Goal: Task Accomplishment & Management: Use online tool/utility

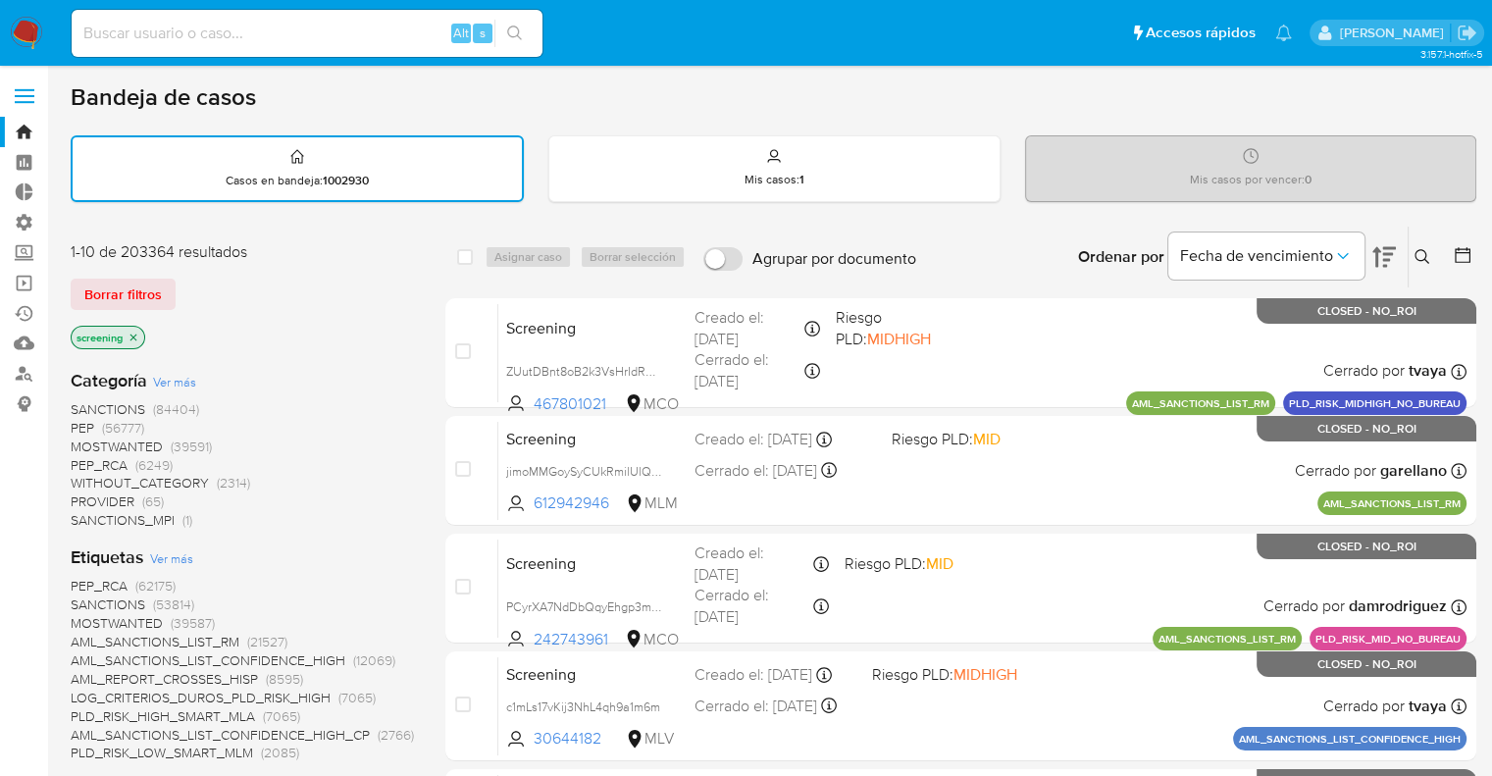
click at [271, 242] on div "1-10 de 203364 resultados" at bounding box center [228, 252] width 314 height 22
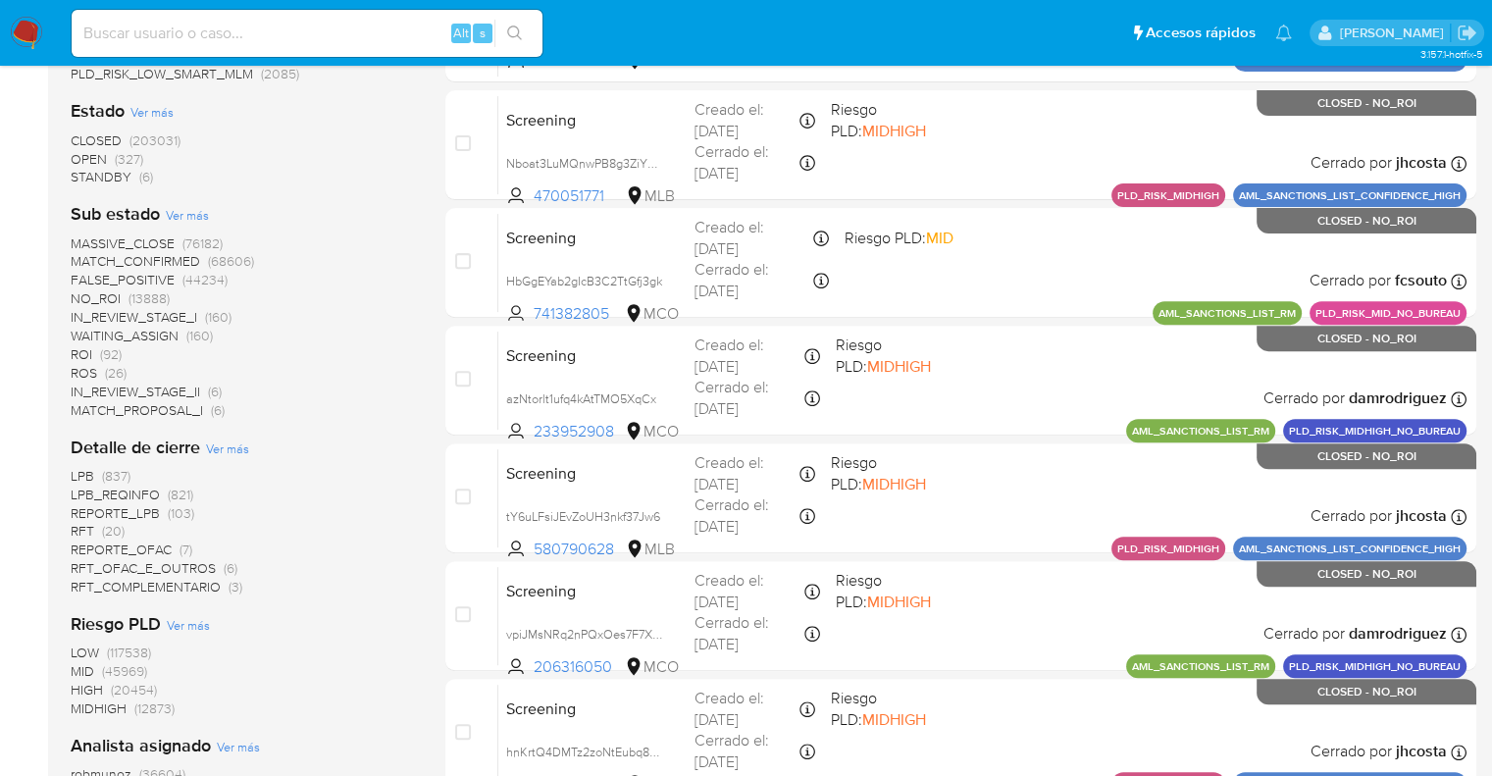
click at [79, 153] on span "OPEN" at bounding box center [89, 159] width 36 height 20
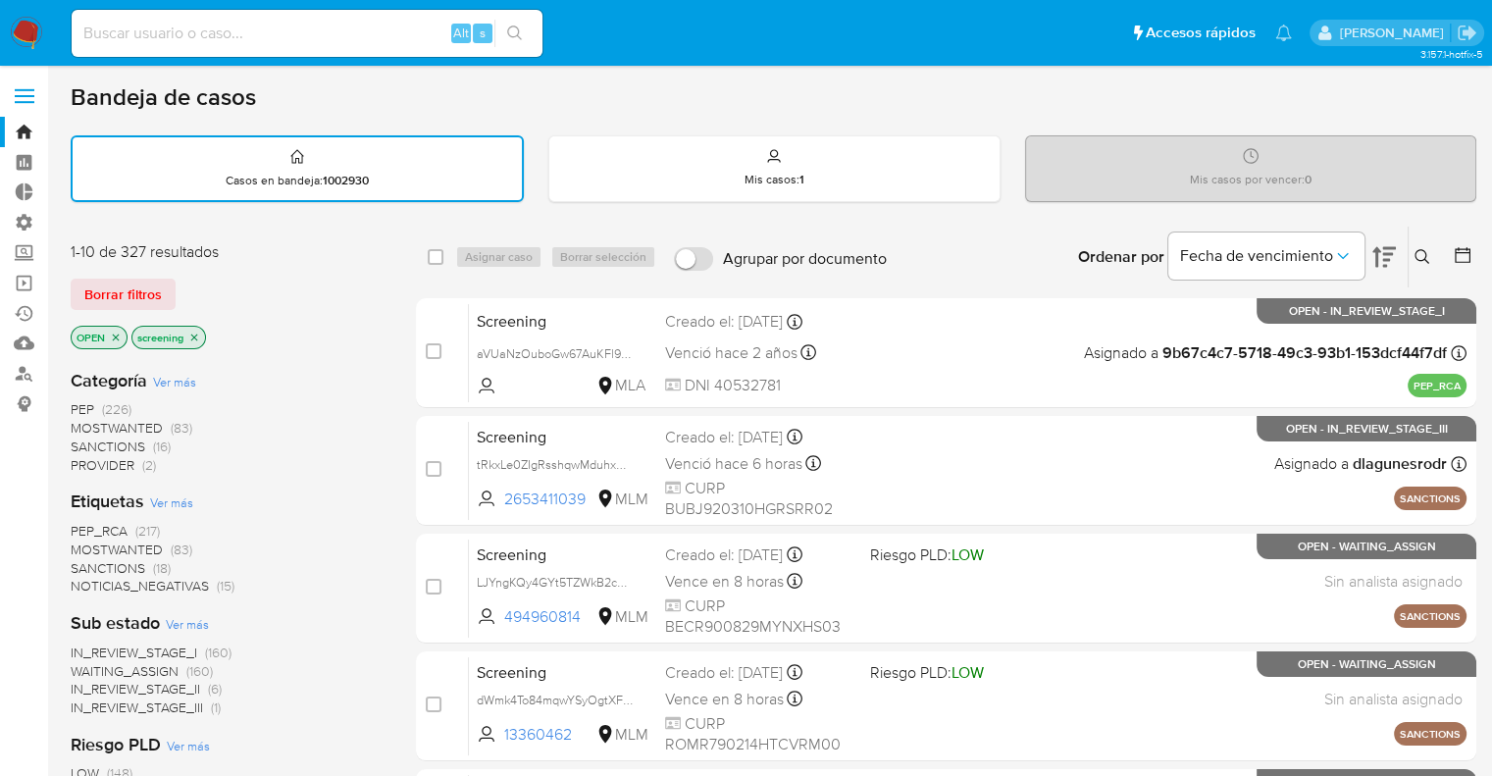
click at [89, 561] on span "SANCTIONS" at bounding box center [108, 568] width 75 height 20
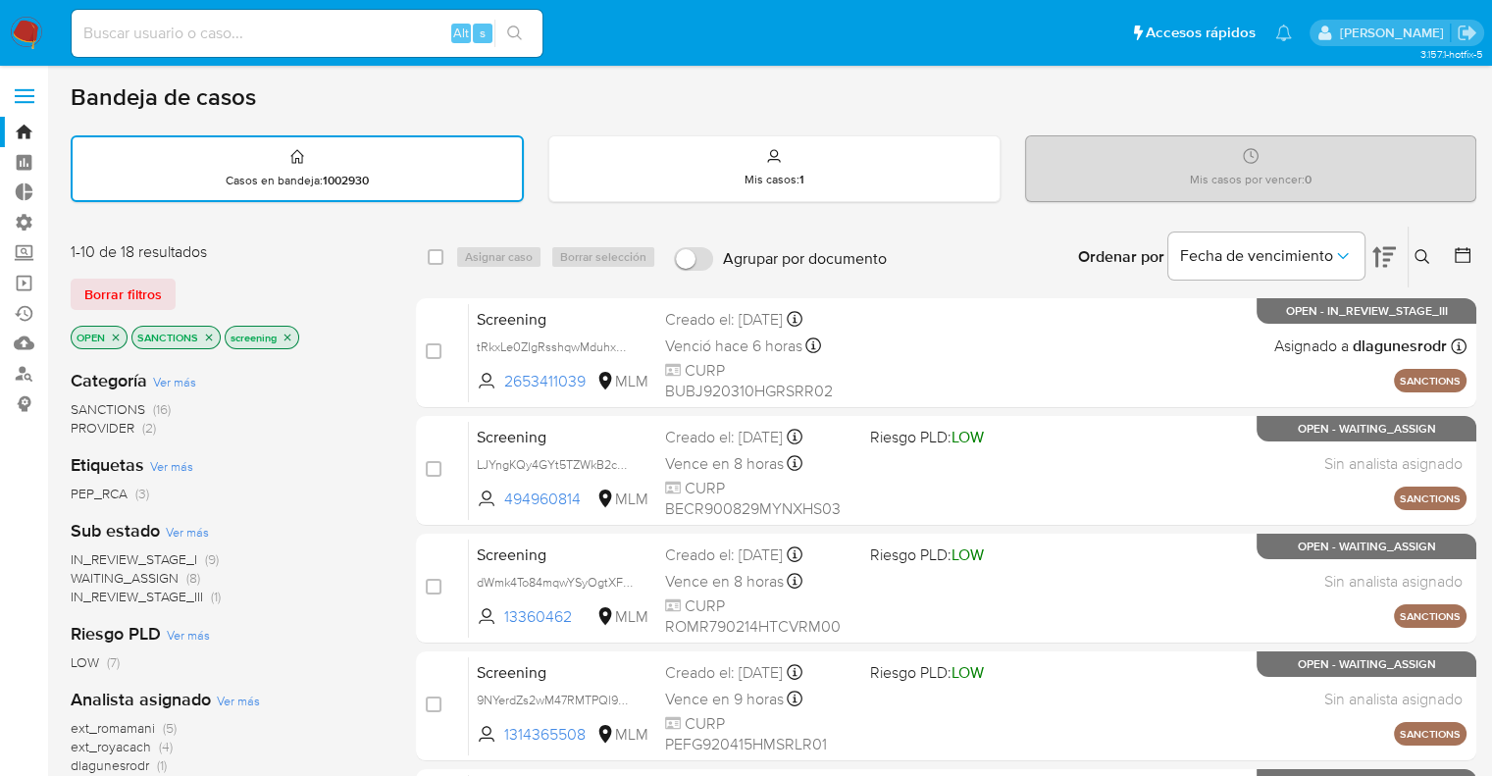
click at [209, 331] on icon "close-filter" at bounding box center [209, 337] width 12 height 12
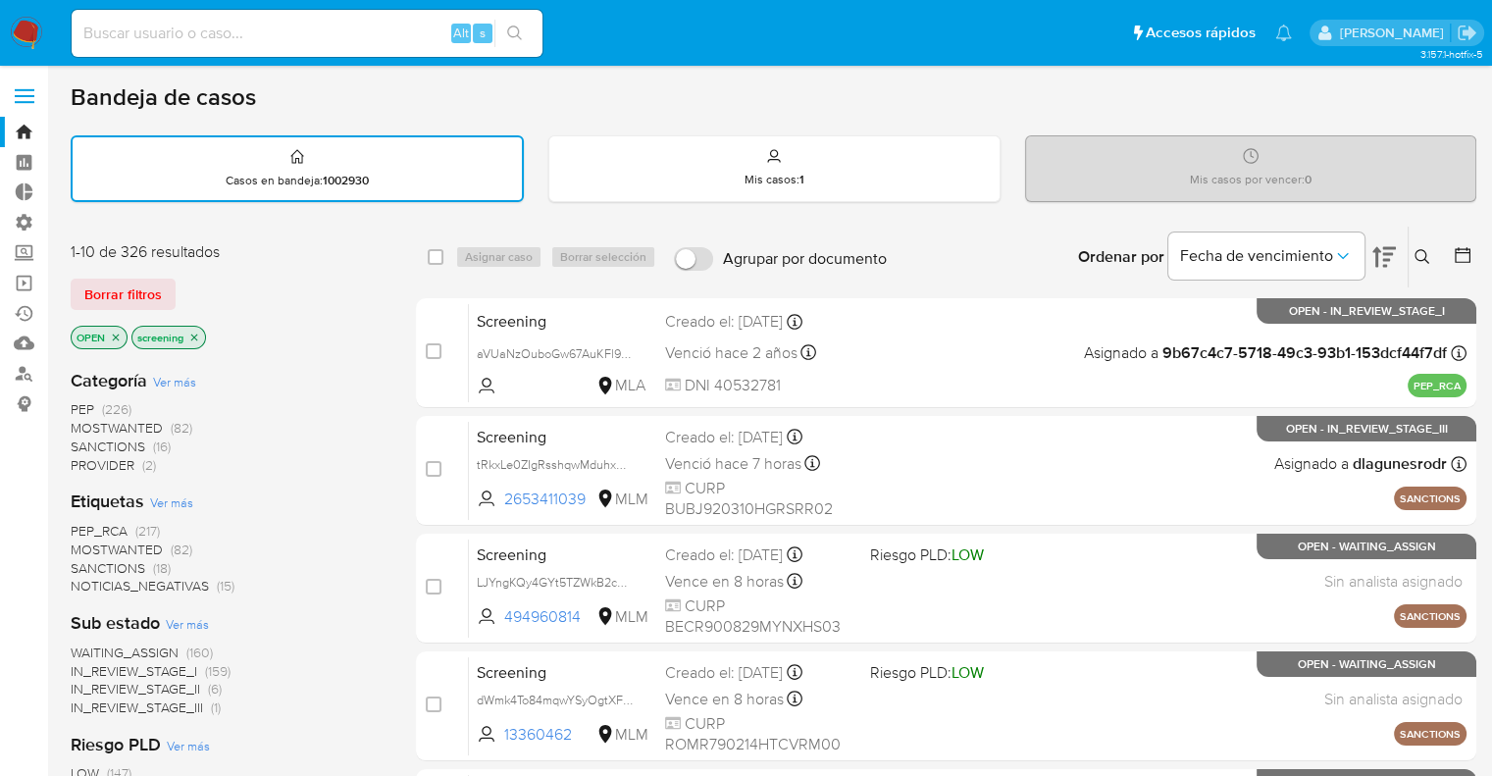
click at [225, 287] on div "Borrar filtros" at bounding box center [228, 294] width 314 height 31
click at [182, 279] on div "Borrar filtros" at bounding box center [228, 294] width 314 height 31
click at [1080, 29] on ul "Pausado Ver notificaciones Alt s Accesos rápidos Presiona las siguientes teclas…" at bounding box center [682, 32] width 1240 height 49
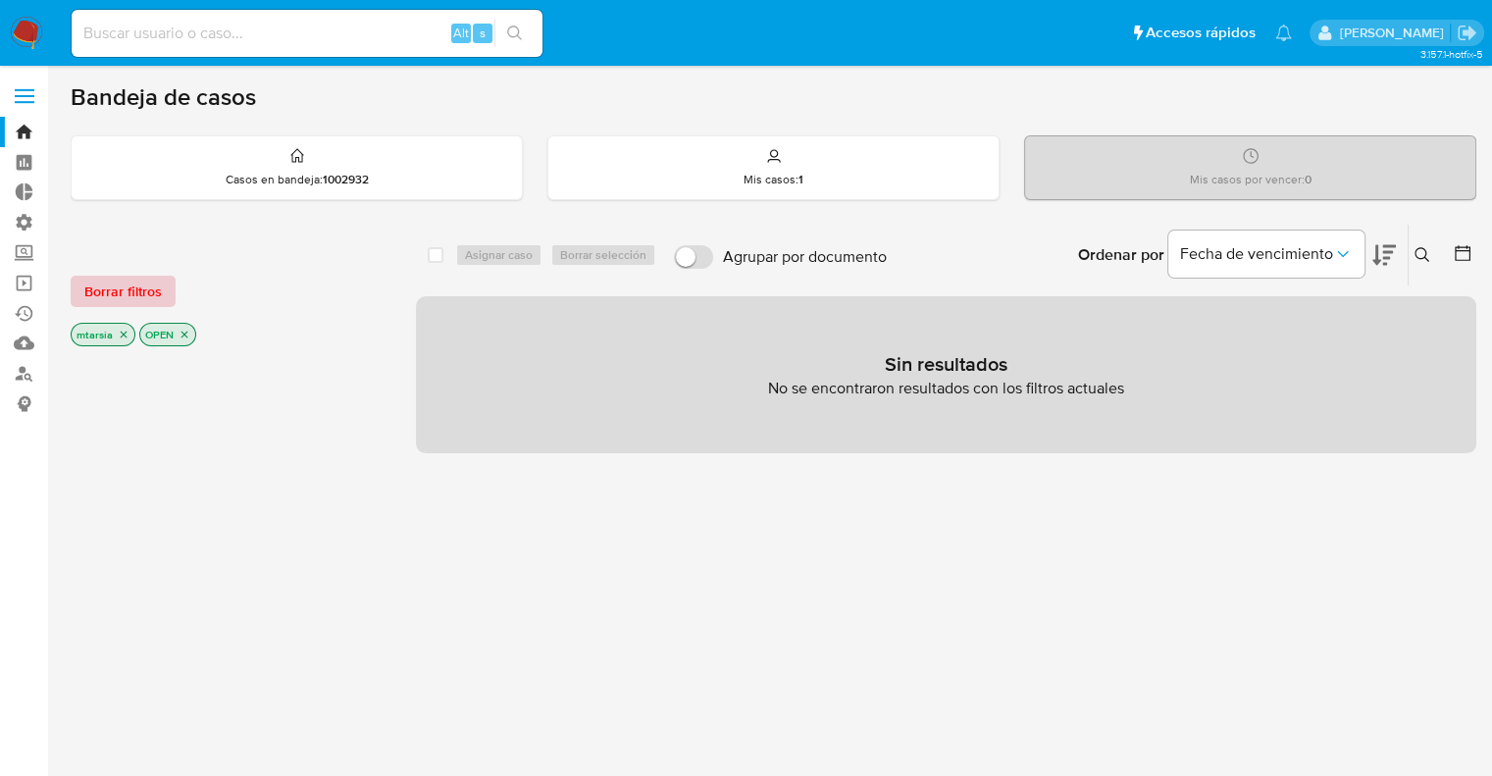
click at [165, 291] on button "Borrar filtros" at bounding box center [123, 291] width 105 height 31
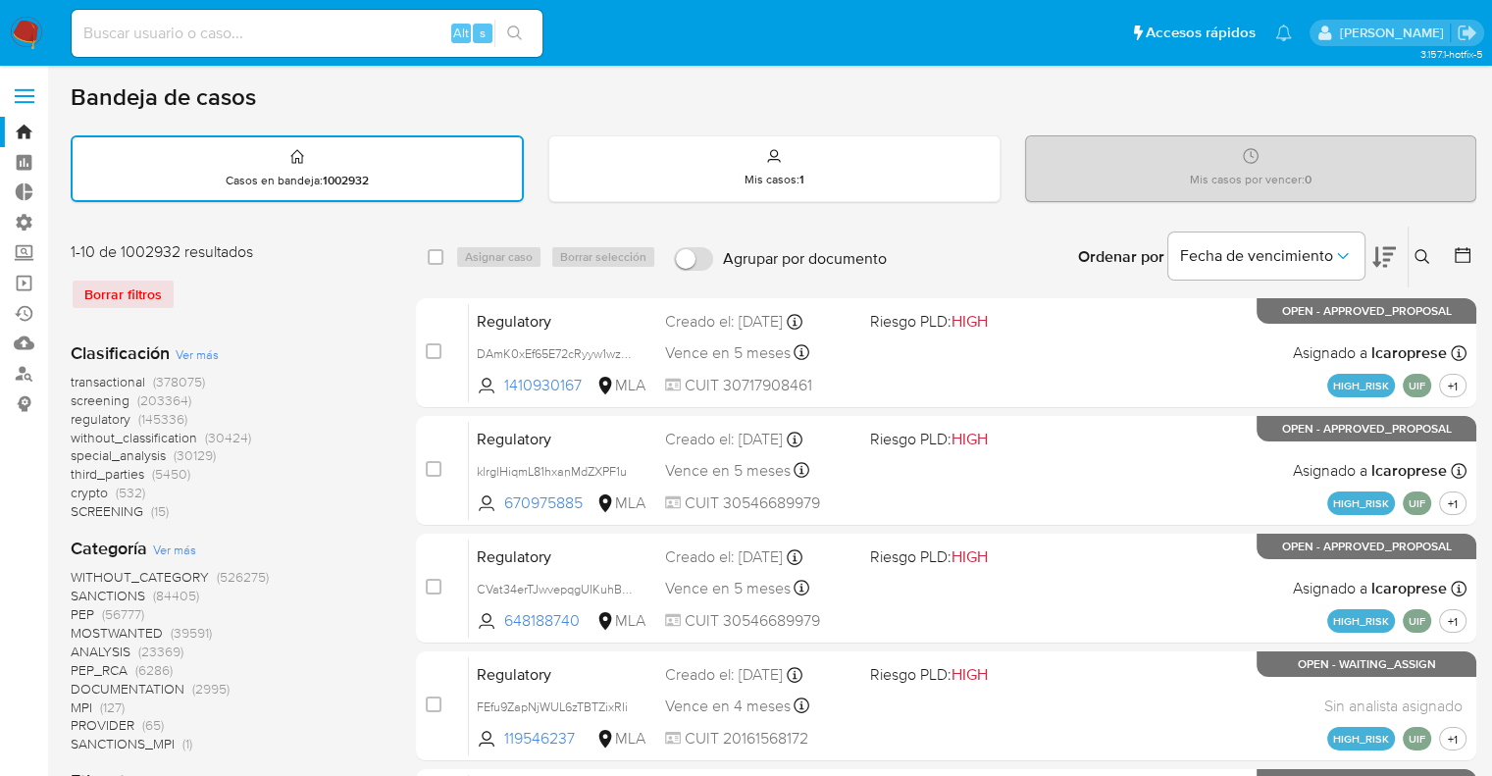
click at [1457, 256] on icon at bounding box center [1462, 255] width 20 height 20
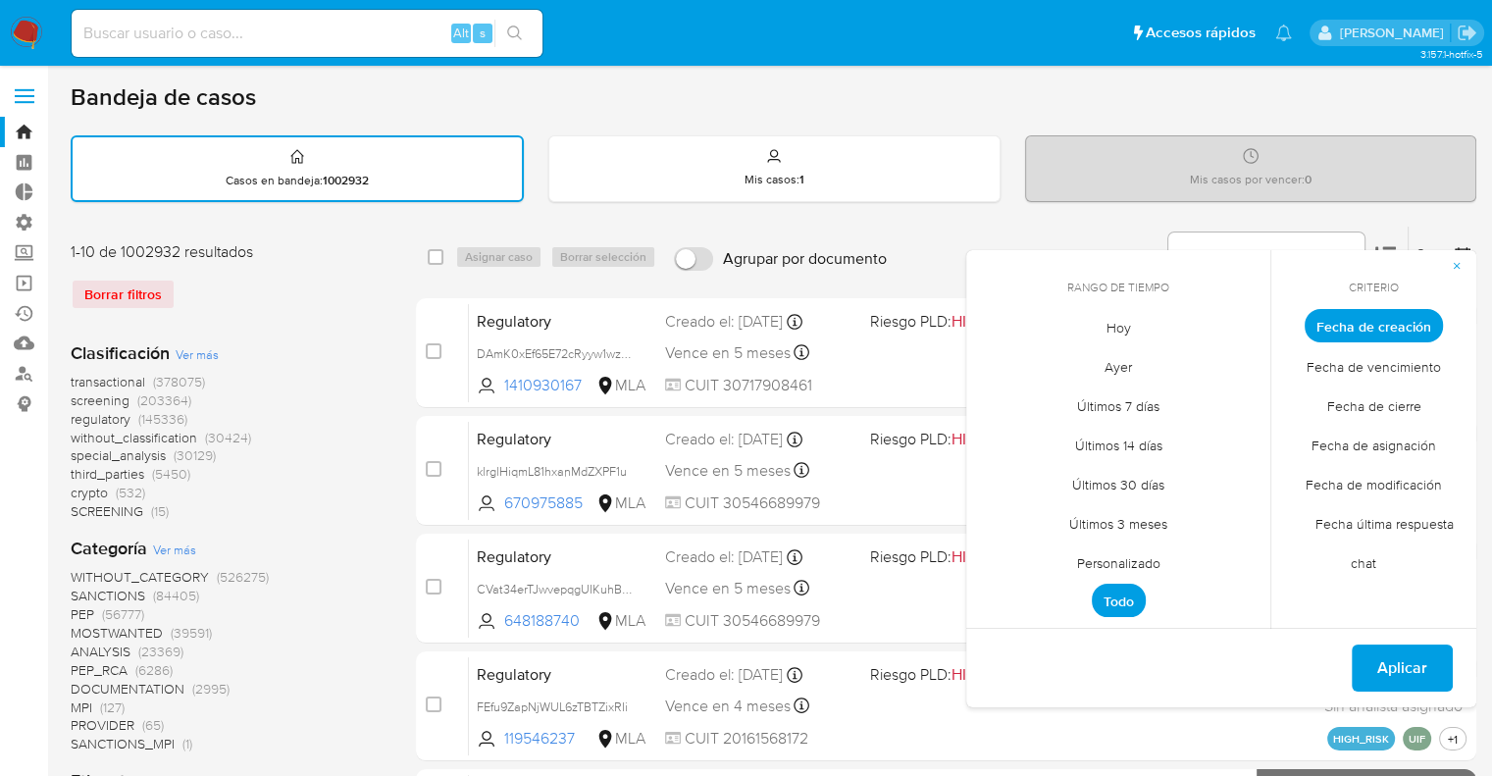
click at [1108, 332] on span "Hoy" at bounding box center [1119, 327] width 66 height 40
click at [1108, 332] on span "Hoy" at bounding box center [1119, 325] width 48 height 33
click at [1315, 478] on span "Fecha de modificación" at bounding box center [1374, 484] width 178 height 40
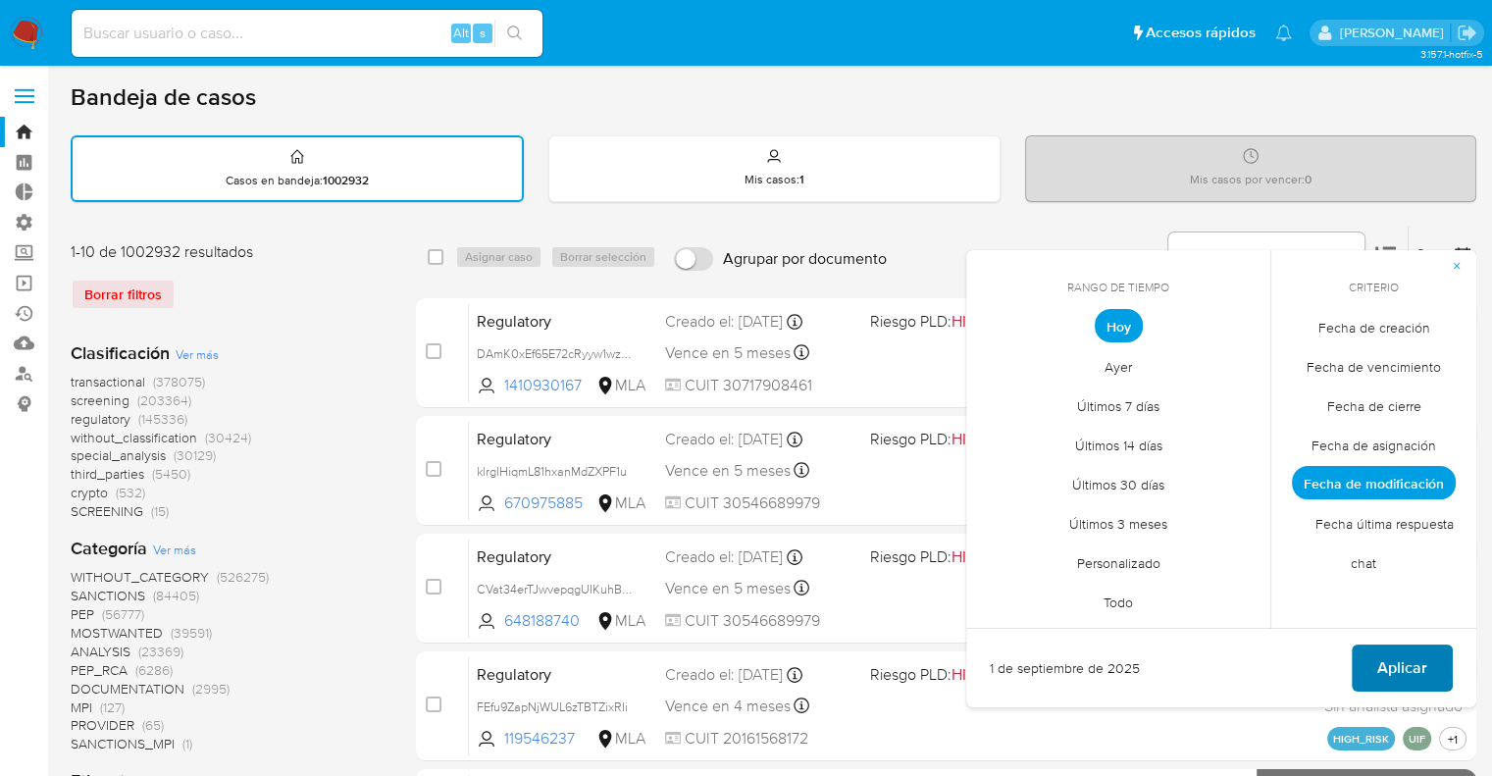
click at [1369, 656] on button "Aplicar" at bounding box center [1401, 667] width 101 height 47
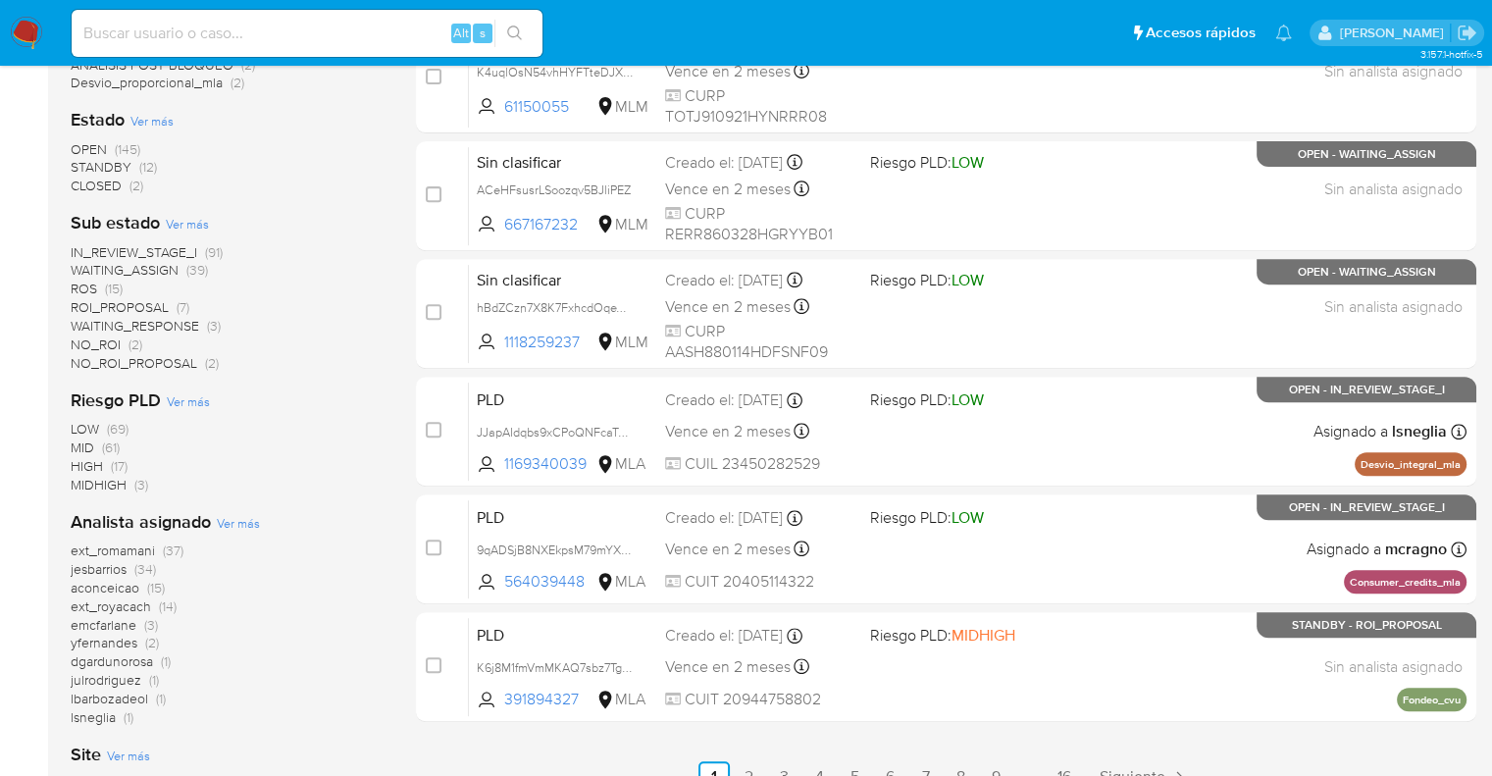
scroll to position [750, 0]
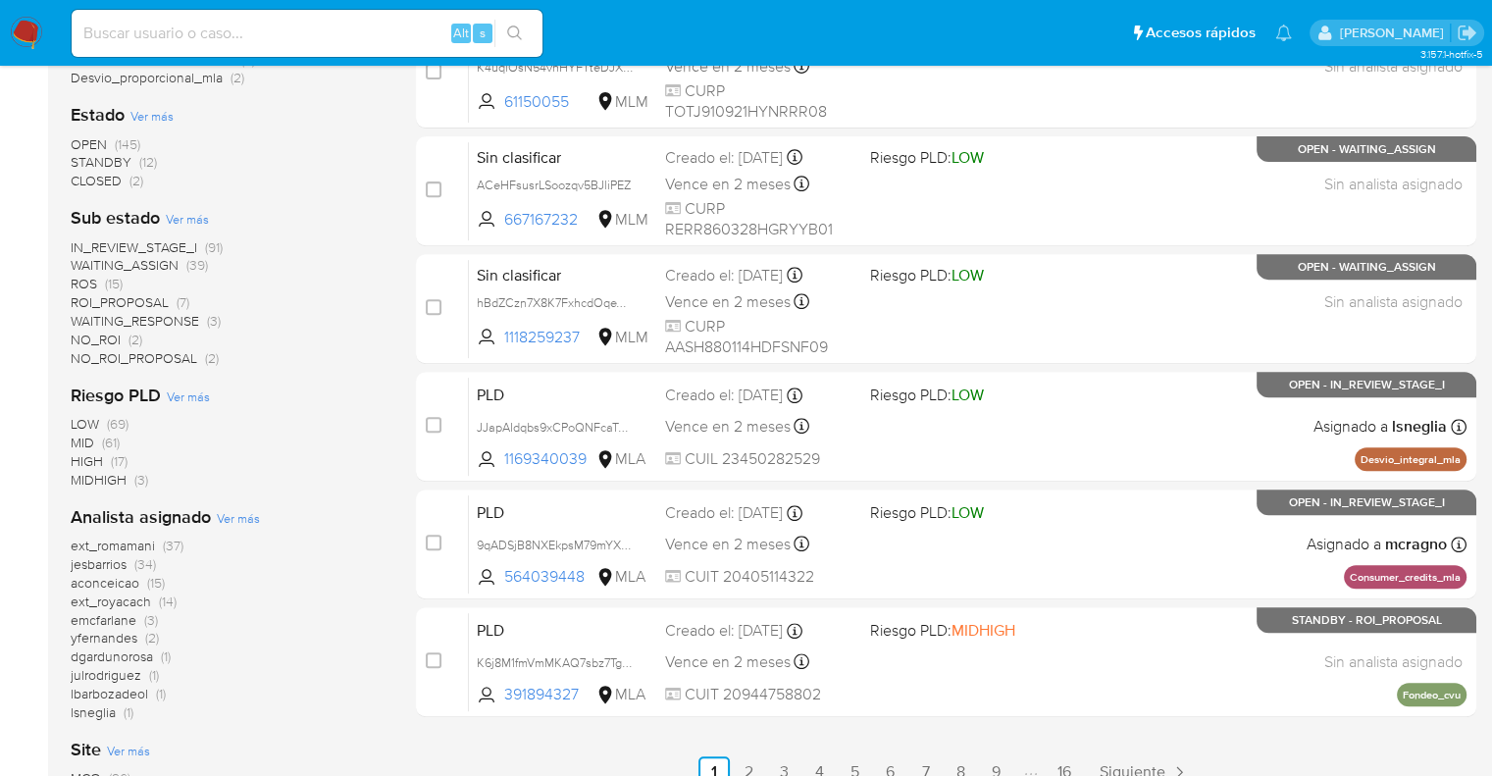
click at [78, 541] on span "ext_romamani" at bounding box center [113, 545] width 84 height 20
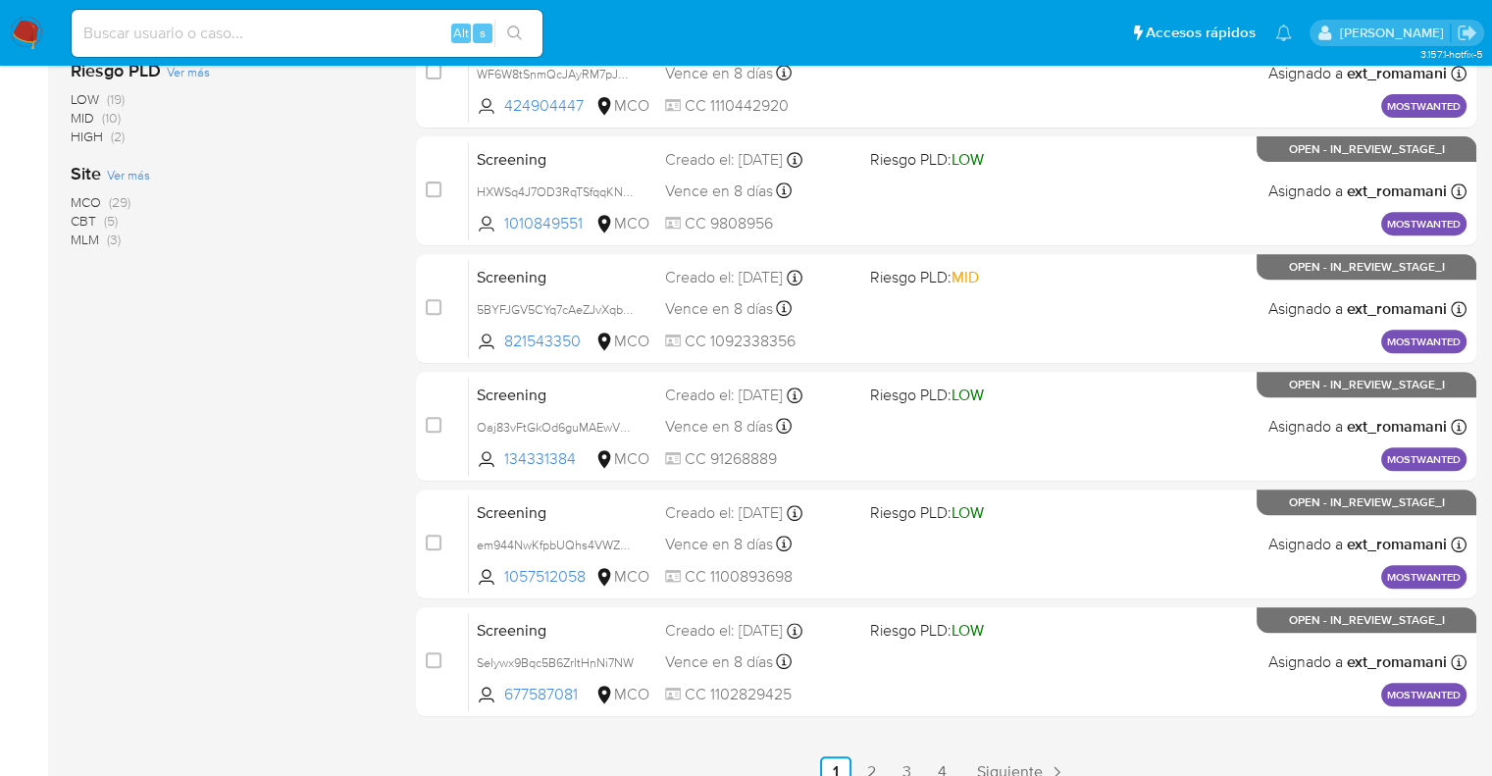
scroll to position [72, 0]
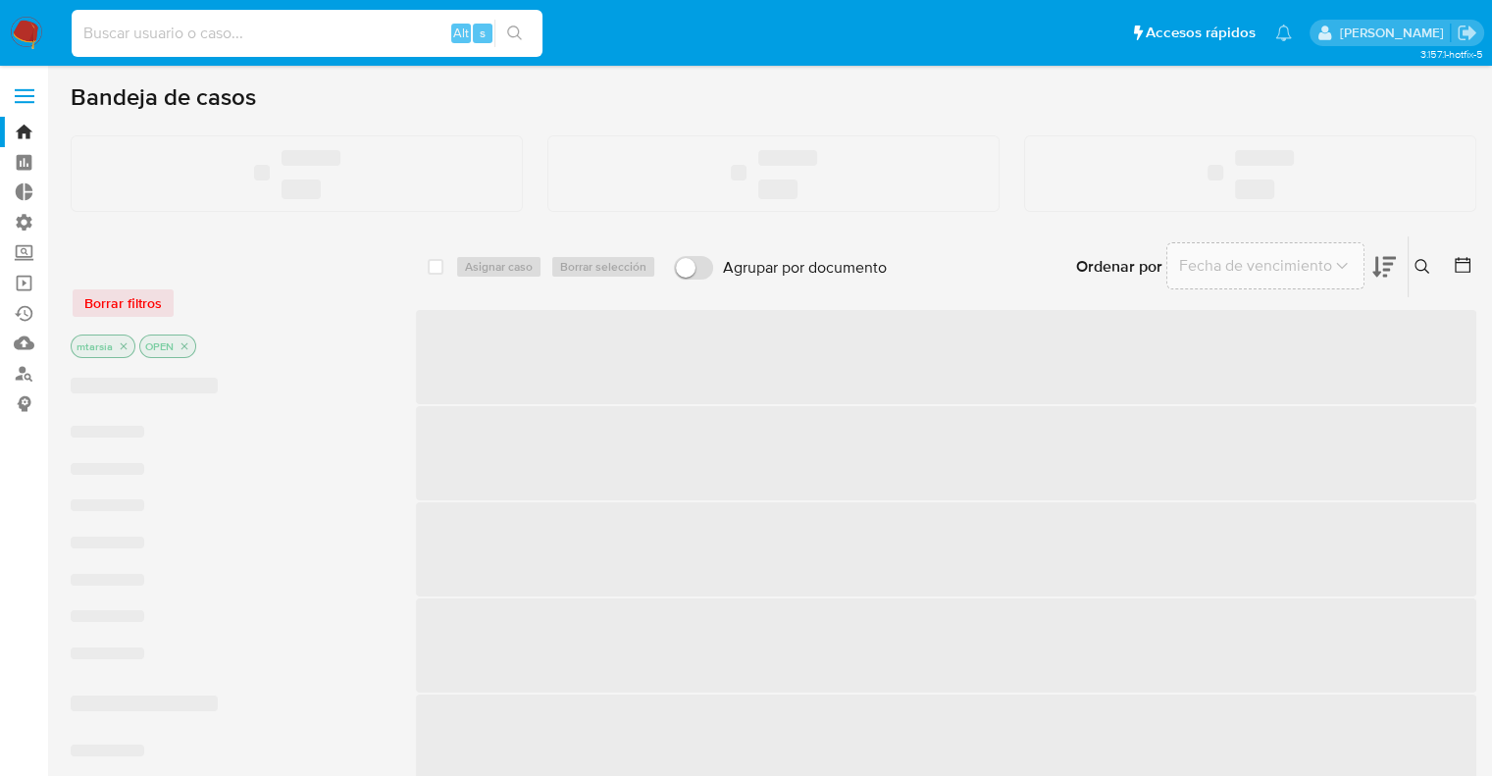
click at [251, 31] on input at bounding box center [307, 33] width 471 height 25
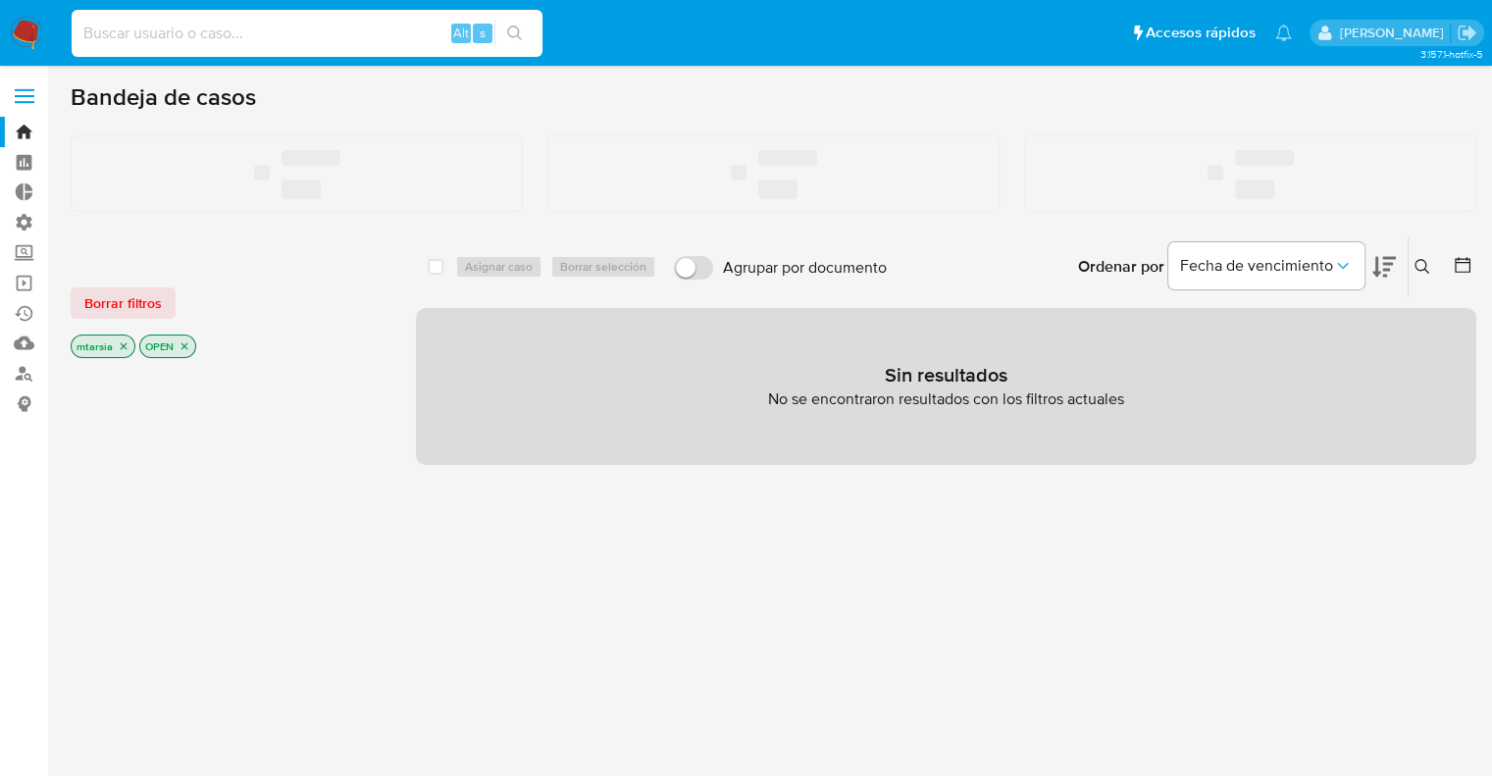
paste input "CgfVs9j4s2yPVkQGQ4NRVRfM"
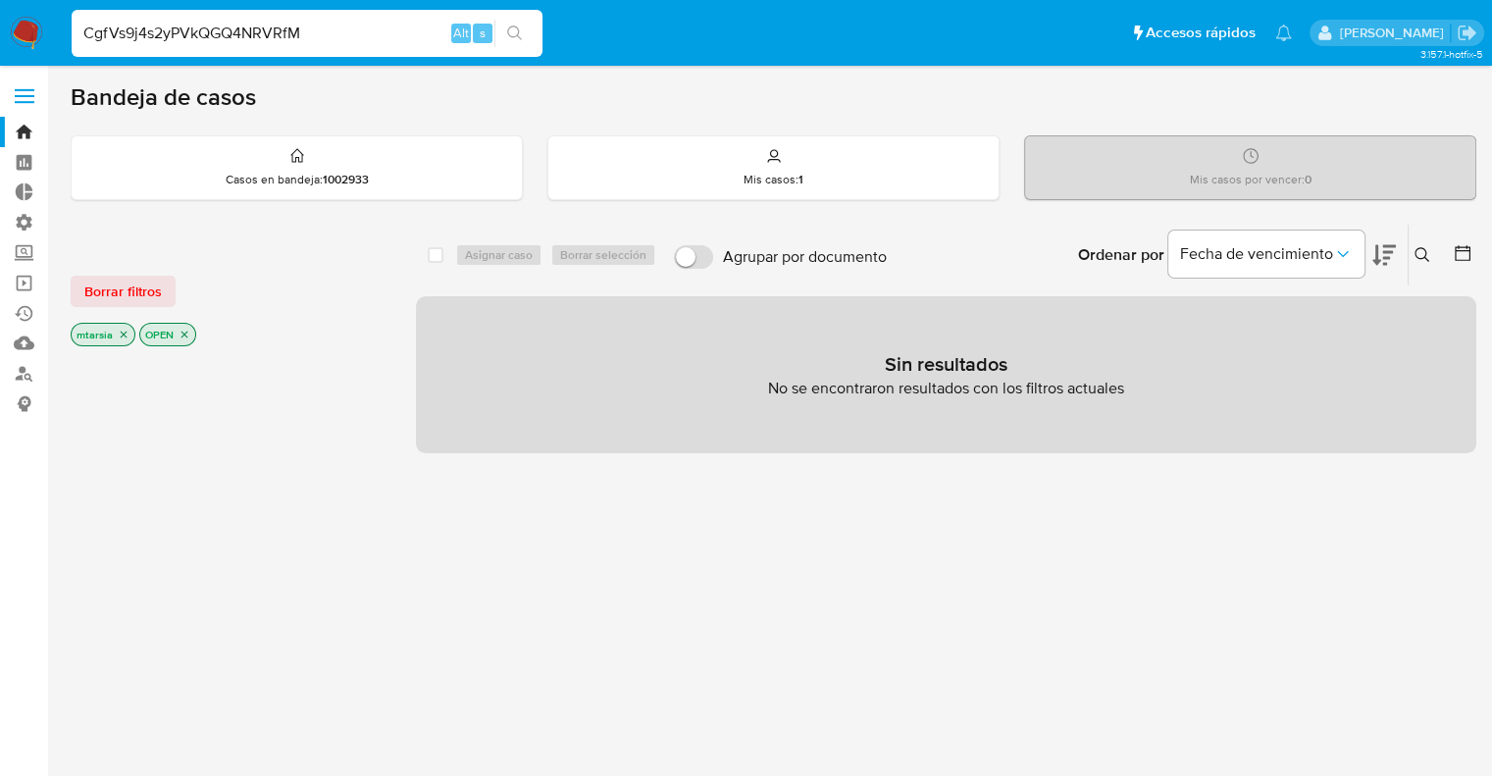
type input "CgfVs9j4s2yPVkQGQ4NRVRfM"
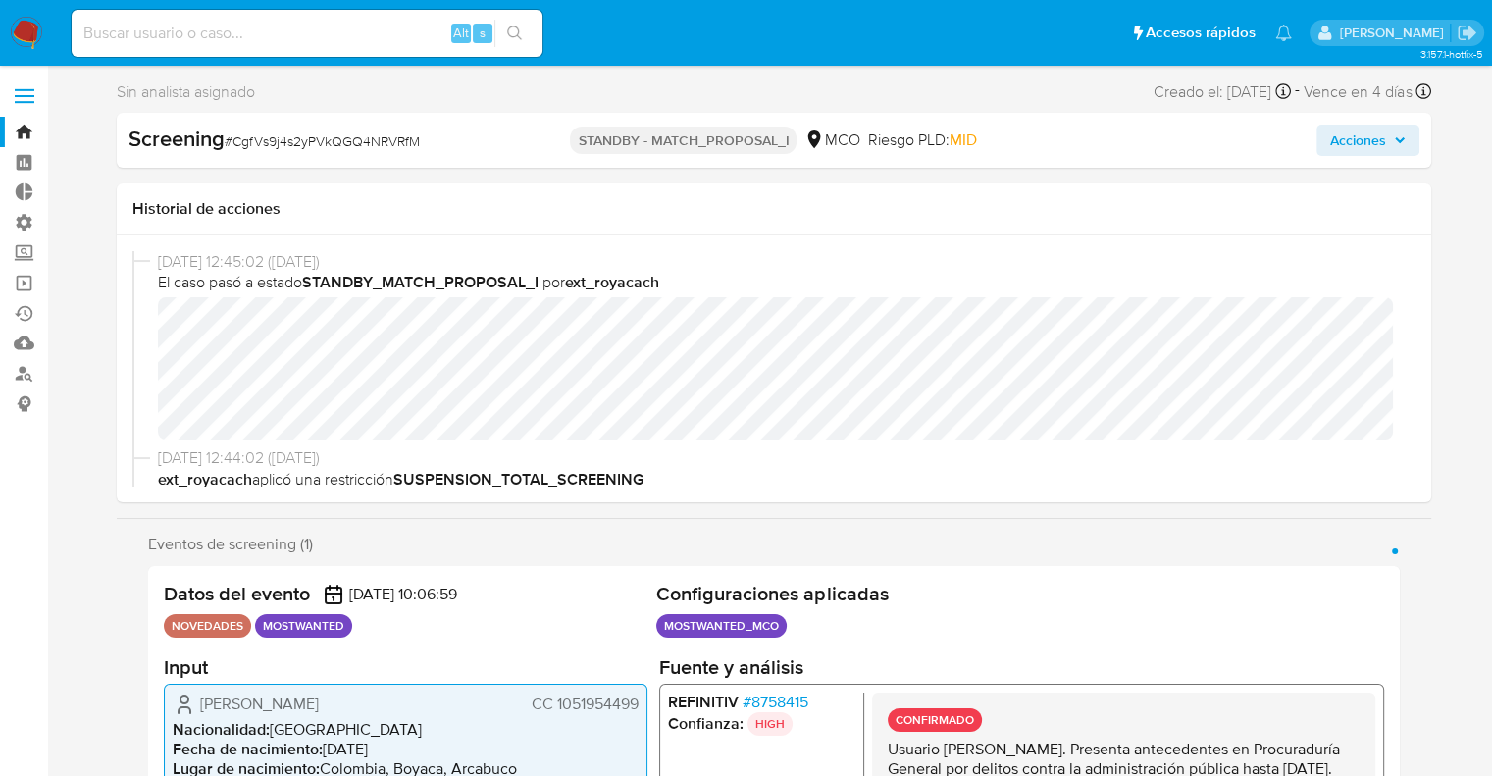
select select "10"
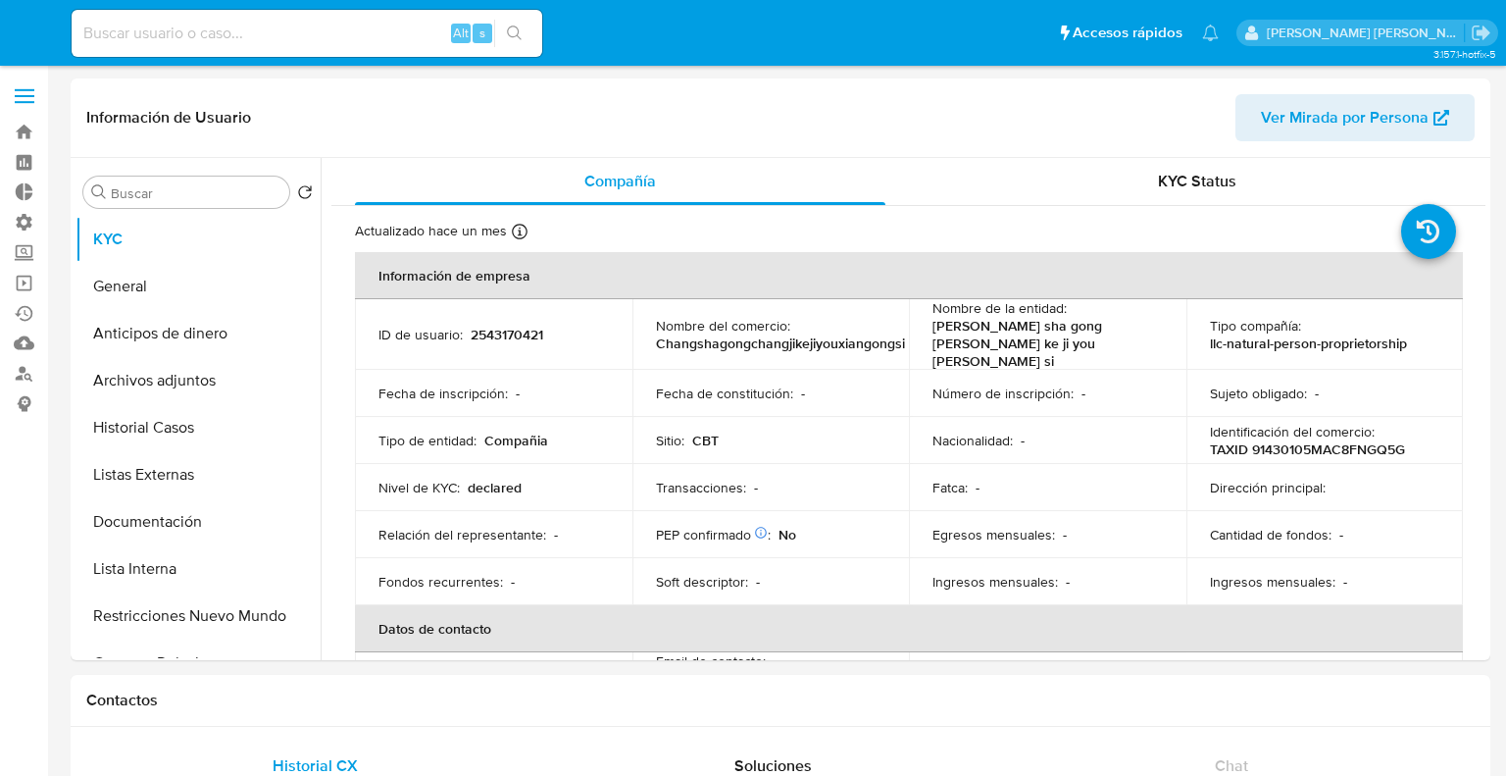
select select "10"
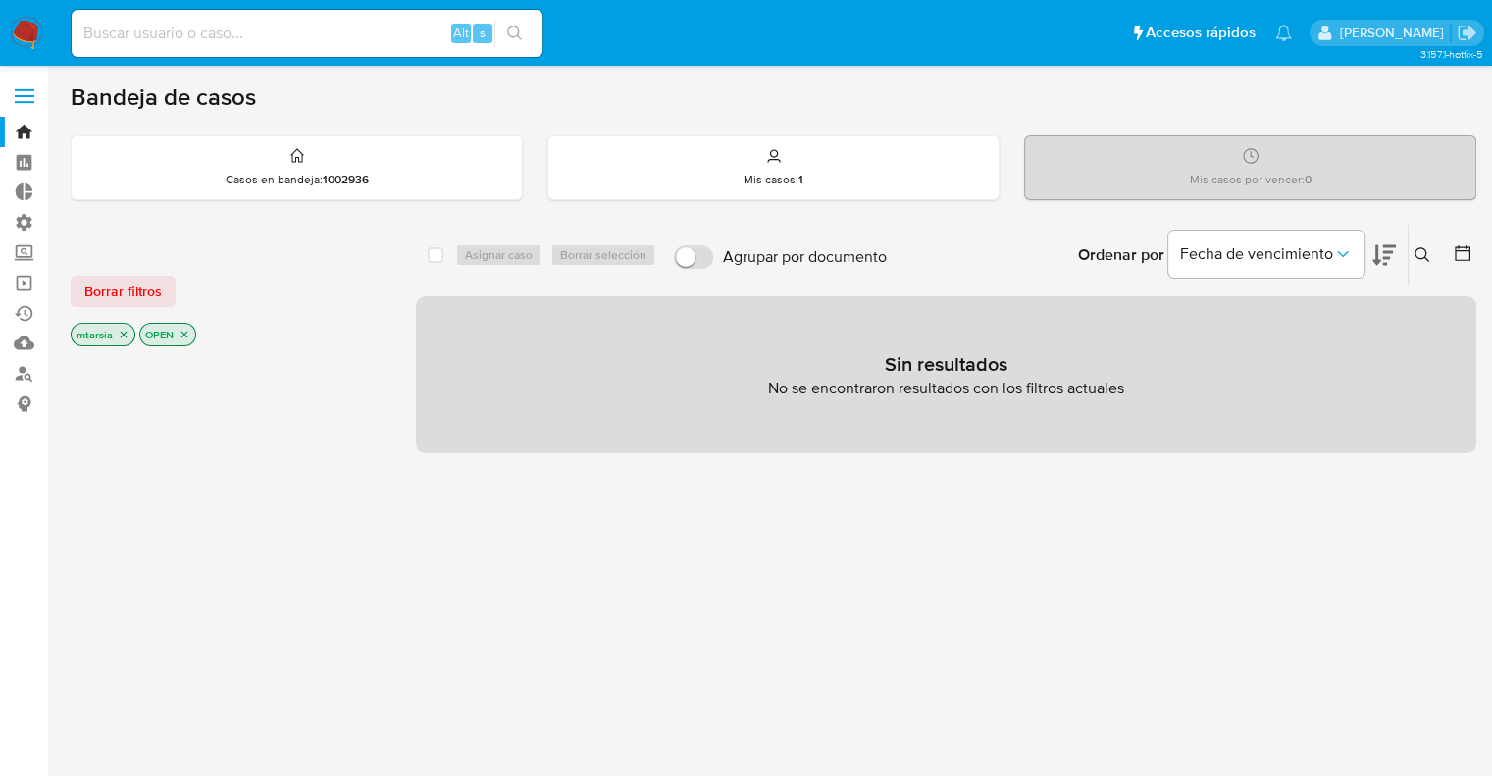
click at [1455, 248] on icon at bounding box center [1462, 253] width 20 height 20
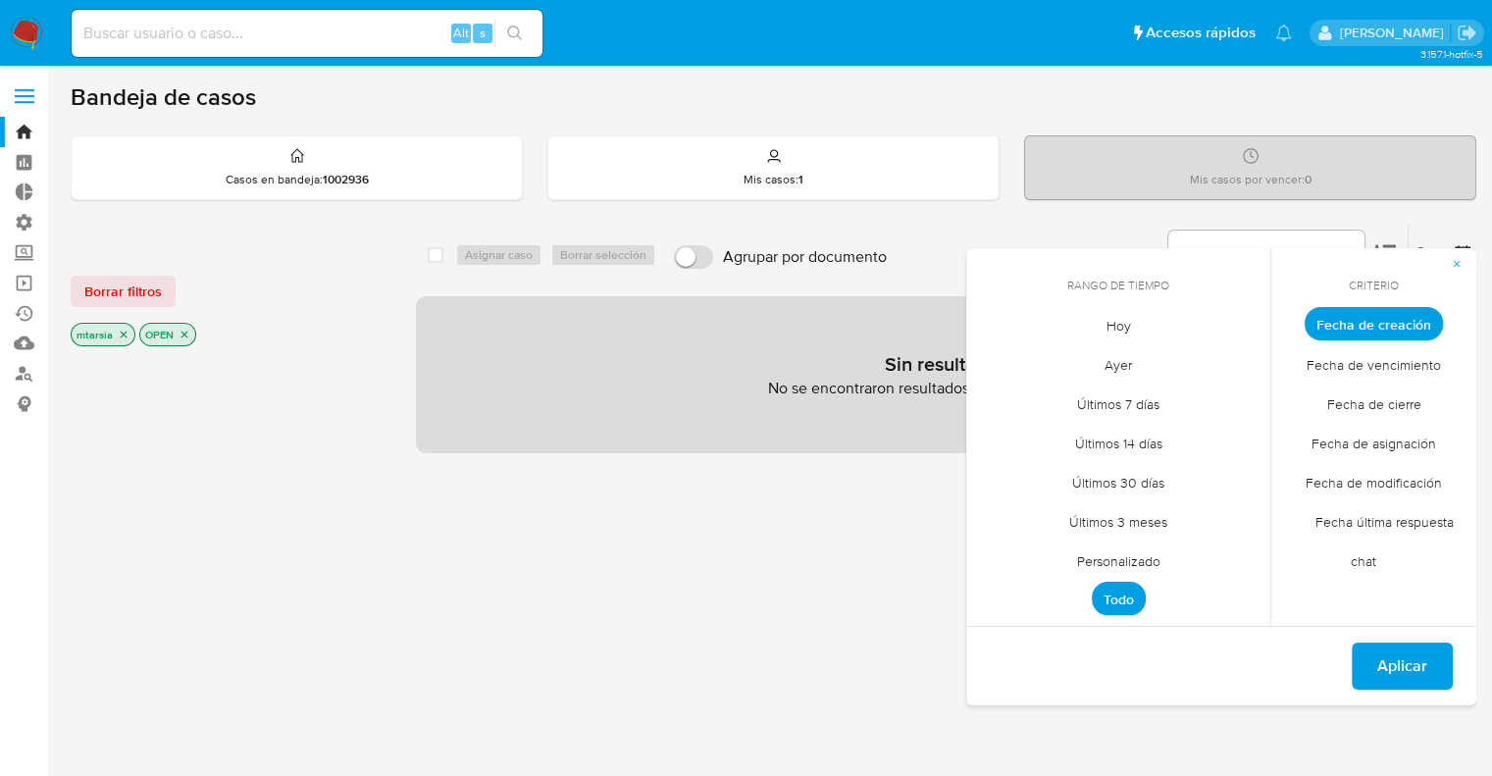
click at [1118, 321] on span "Hoy" at bounding box center [1119, 325] width 66 height 40
click at [1308, 475] on span "Fecha de modificación" at bounding box center [1374, 482] width 178 height 40
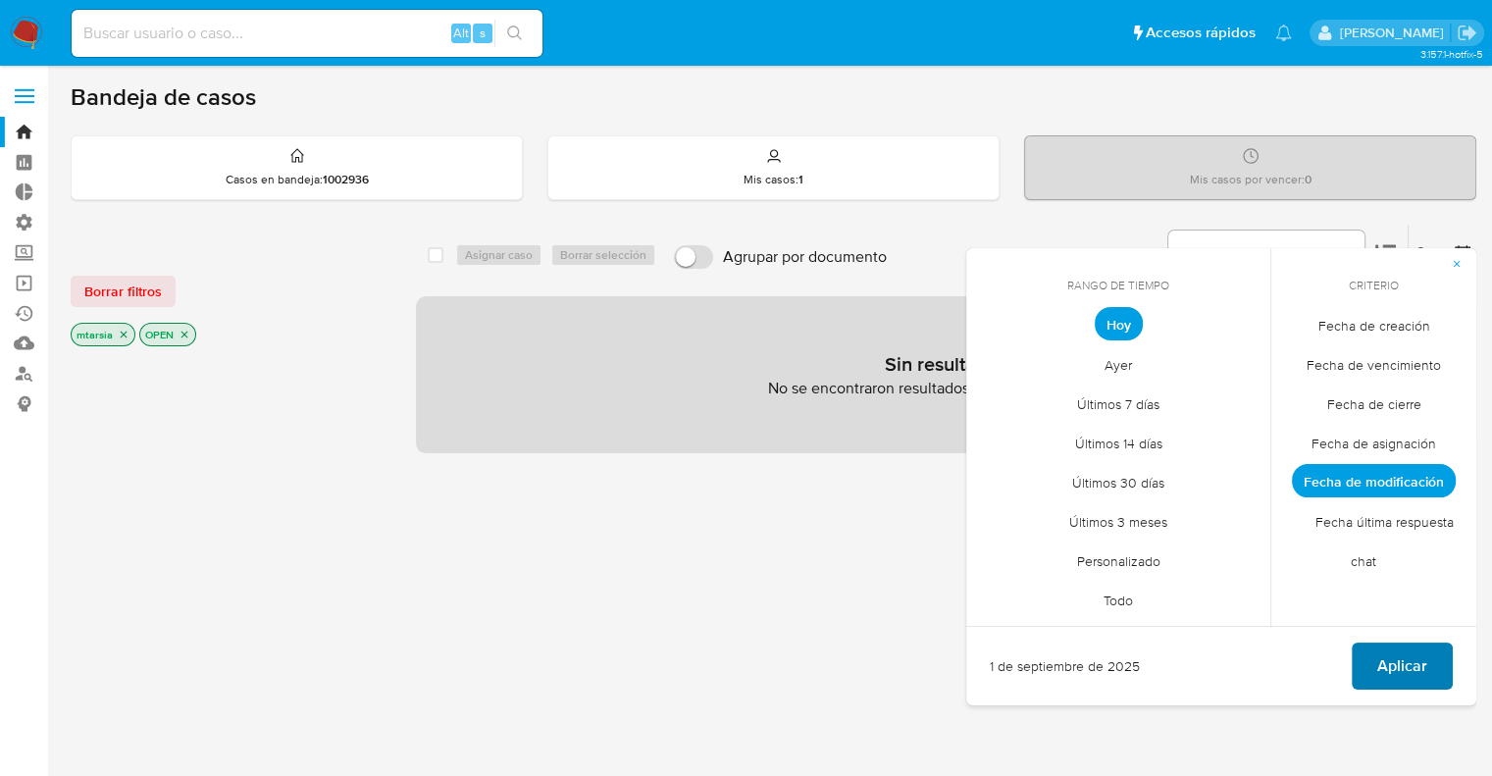
click at [1377, 662] on span "Aplicar" at bounding box center [1402, 665] width 50 height 43
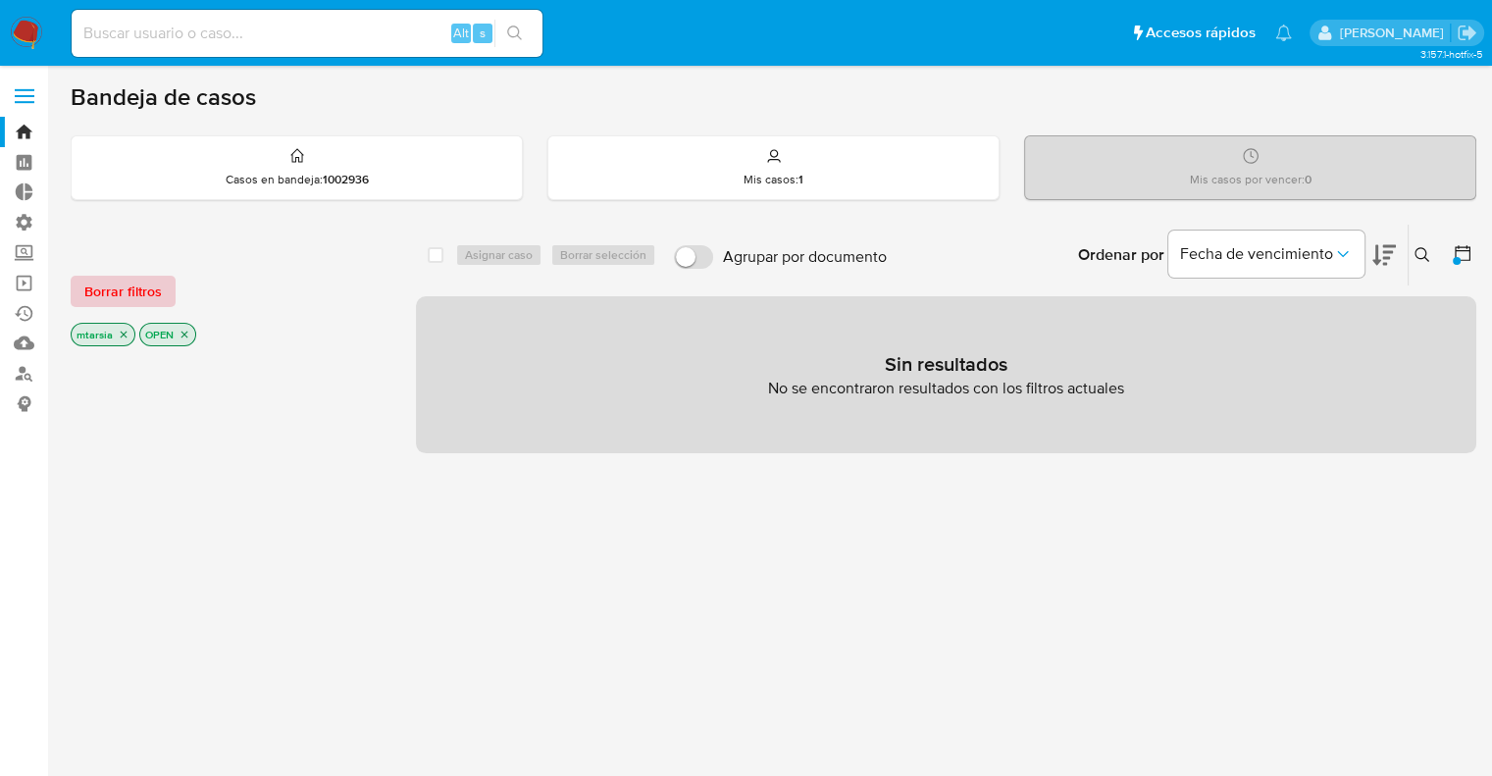
click at [167, 294] on button "Borrar filtros" at bounding box center [123, 291] width 105 height 31
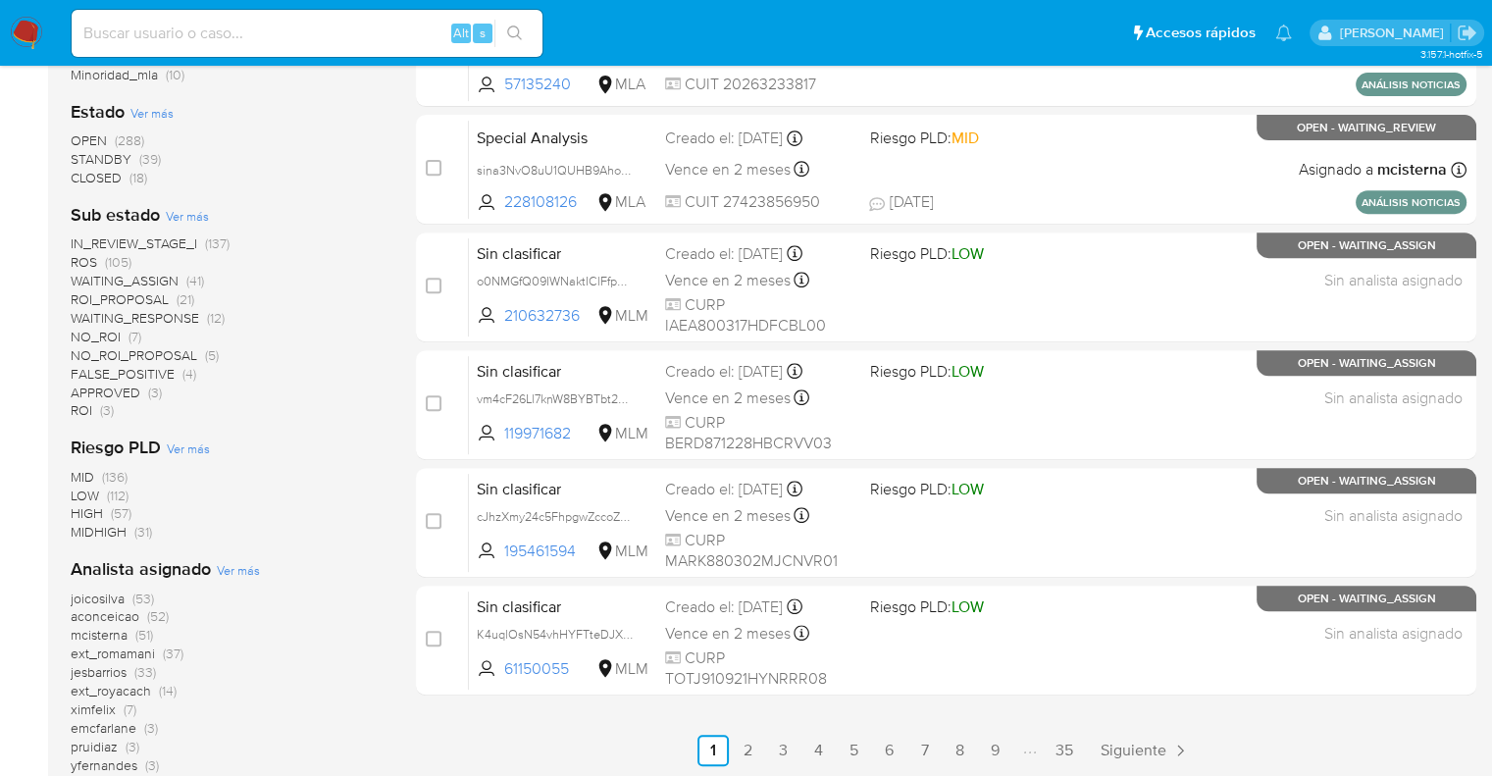
scroll to position [772, 0]
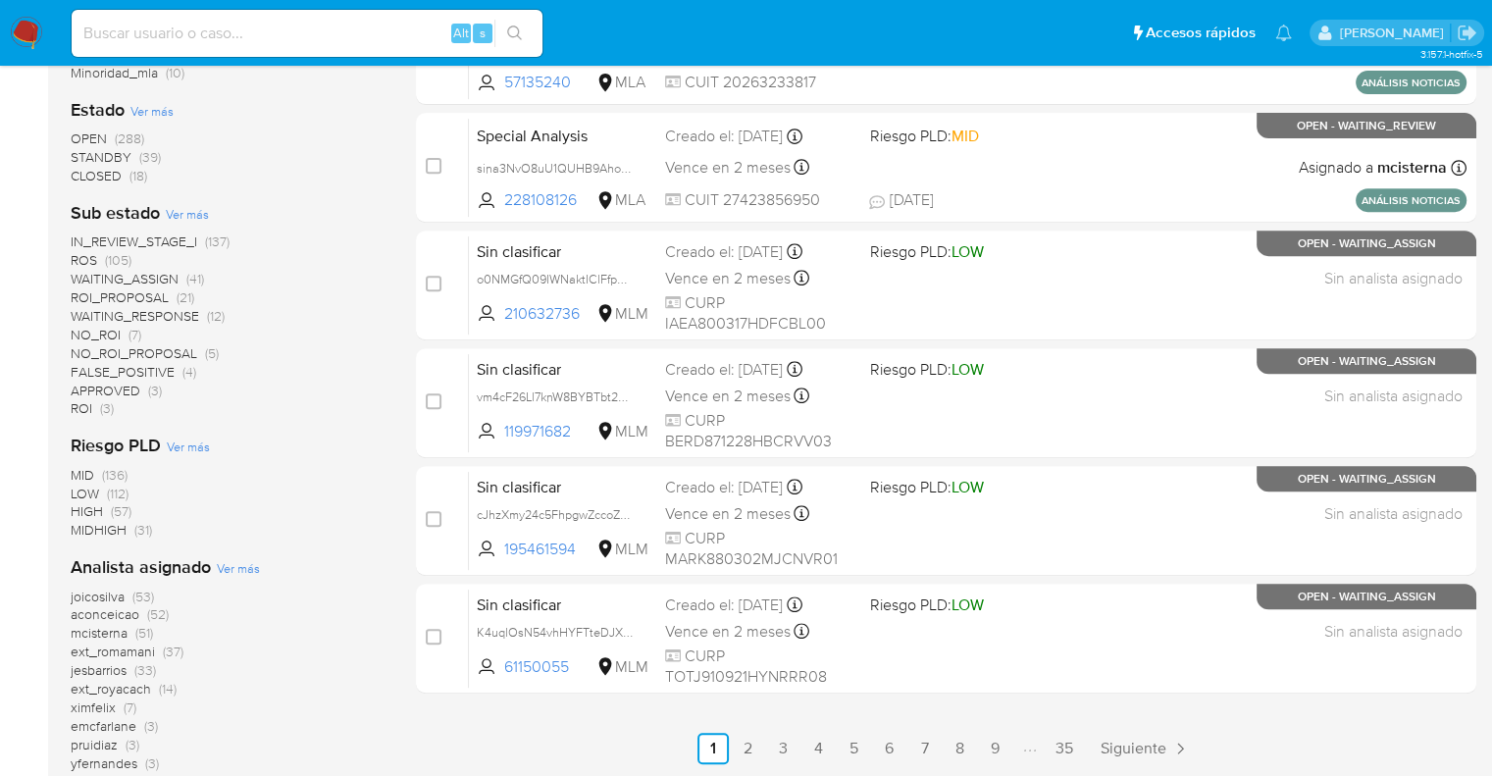
click at [80, 654] on span "ext_romamani" at bounding box center [113, 651] width 84 height 20
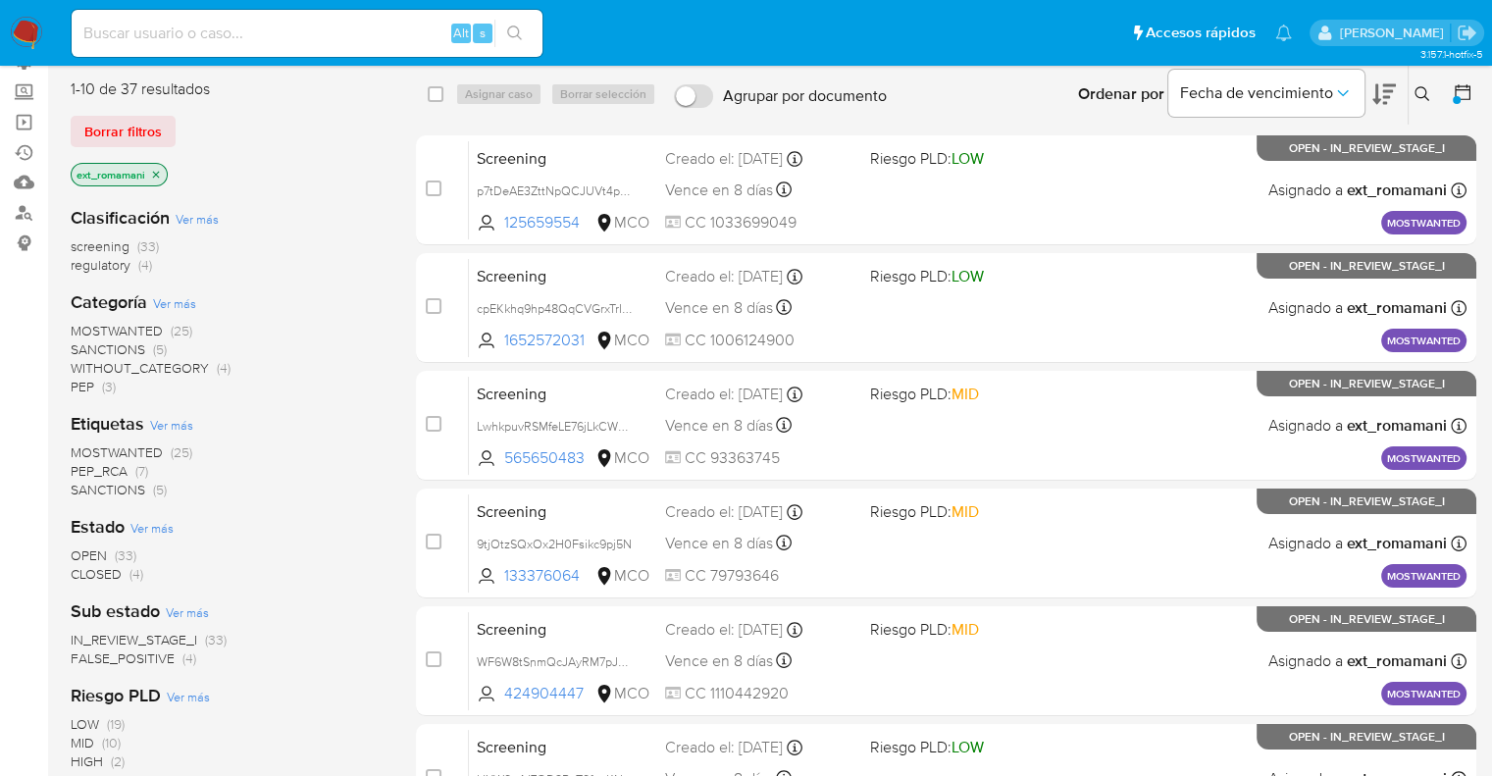
scroll to position [153, 0]
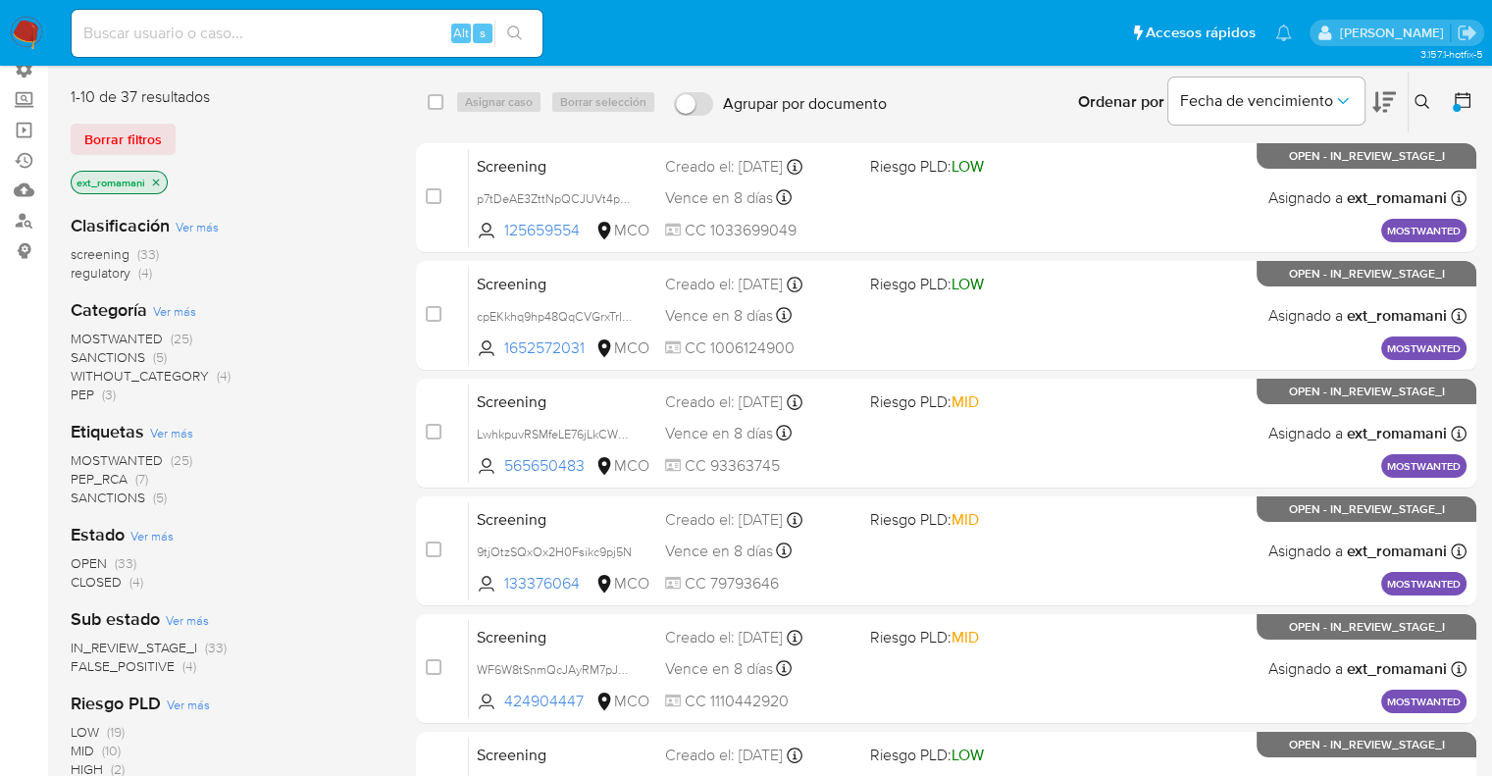
click at [83, 583] on span "CLOSED" at bounding box center [96, 582] width 51 height 20
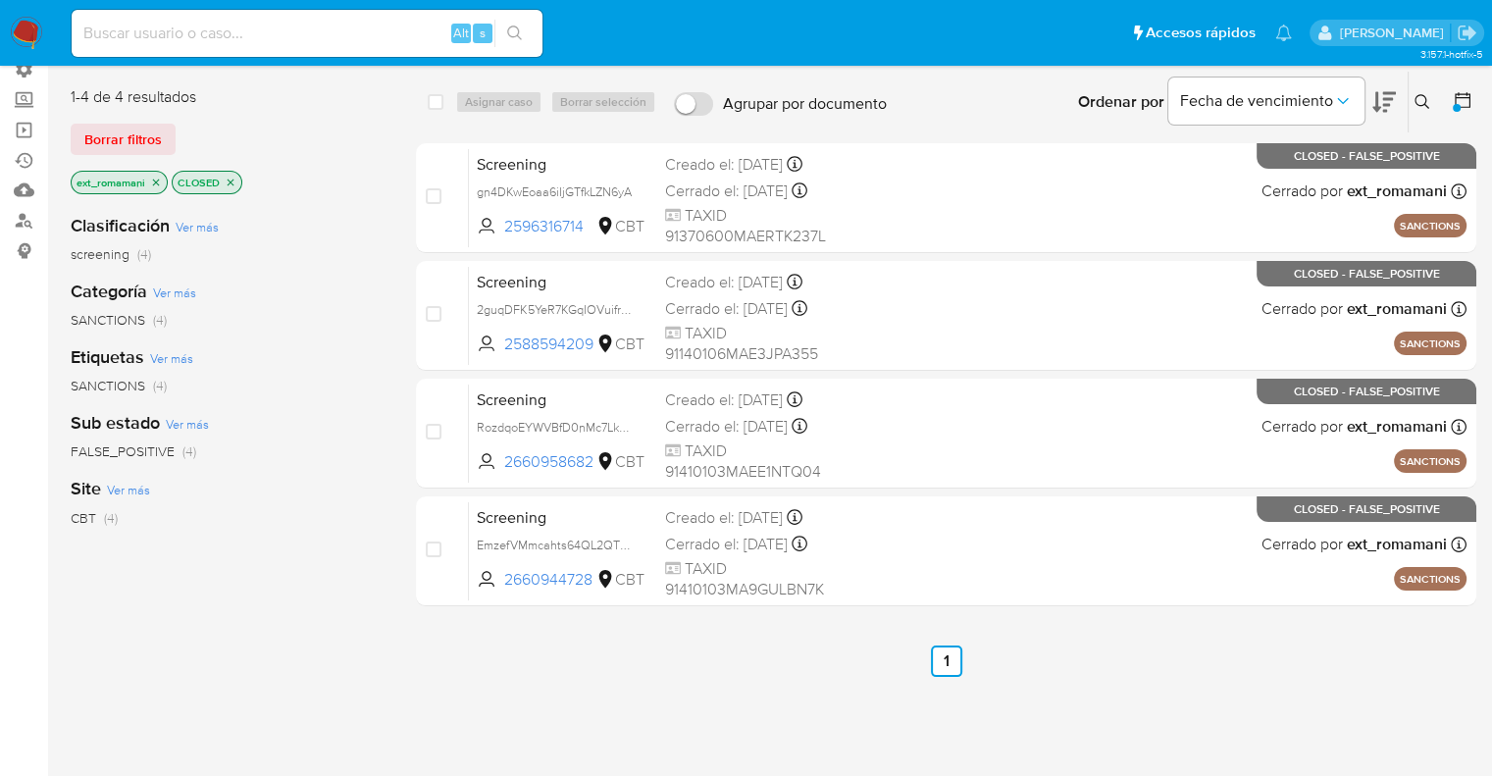
click at [234, 179] on icon "close-filter" at bounding box center [231, 183] width 12 height 12
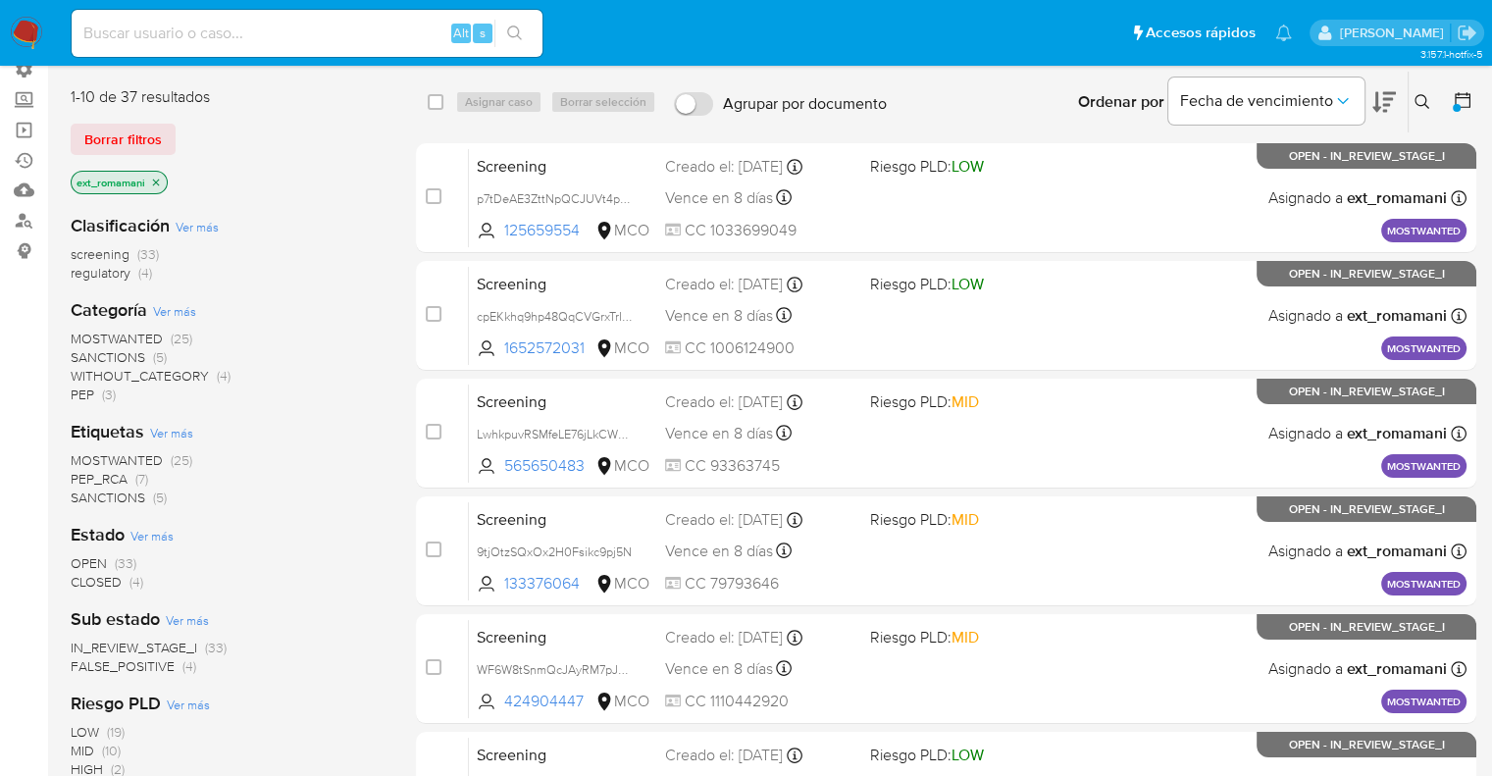
click at [160, 183] on icon "close-filter" at bounding box center [156, 183] width 12 height 12
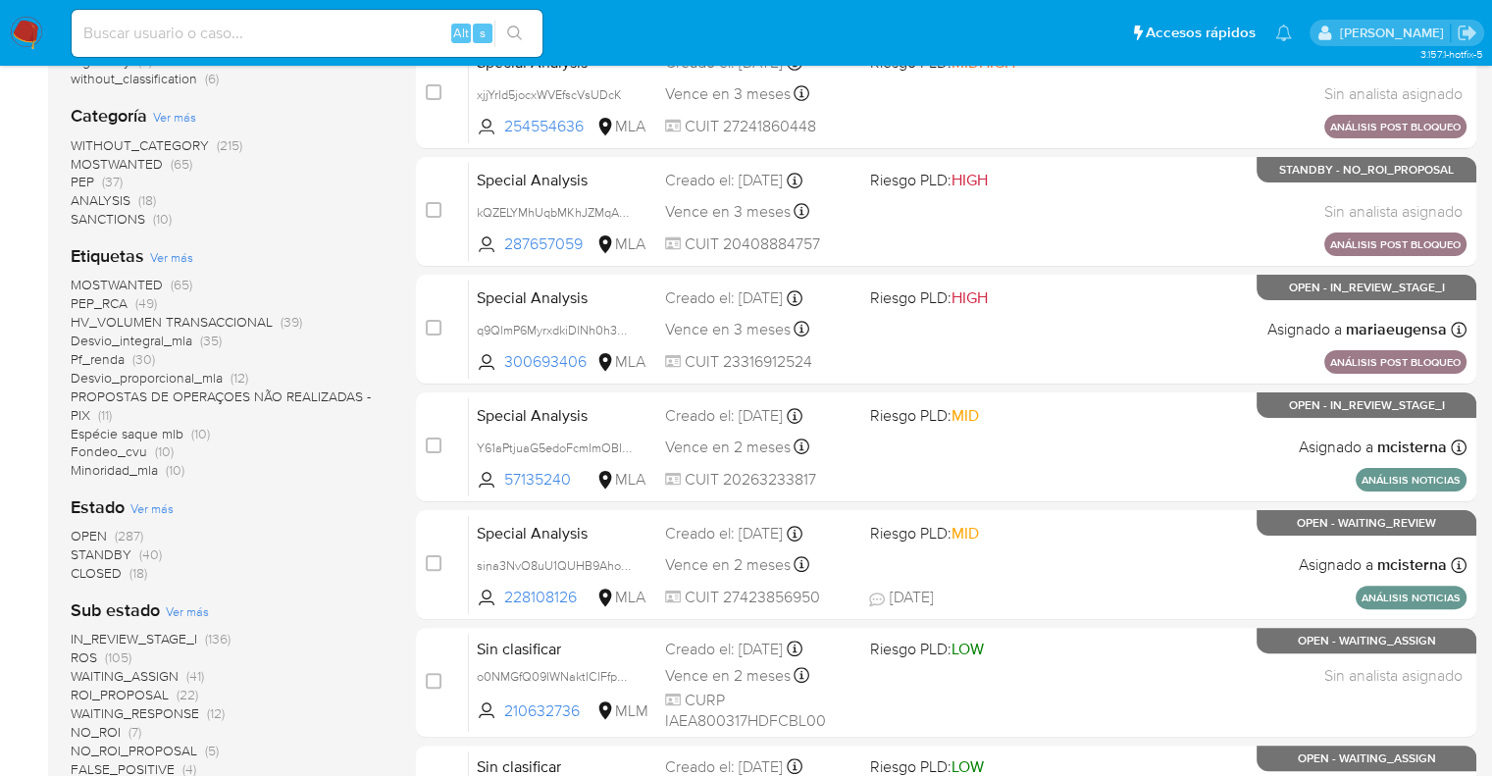
scroll to position [420, 0]
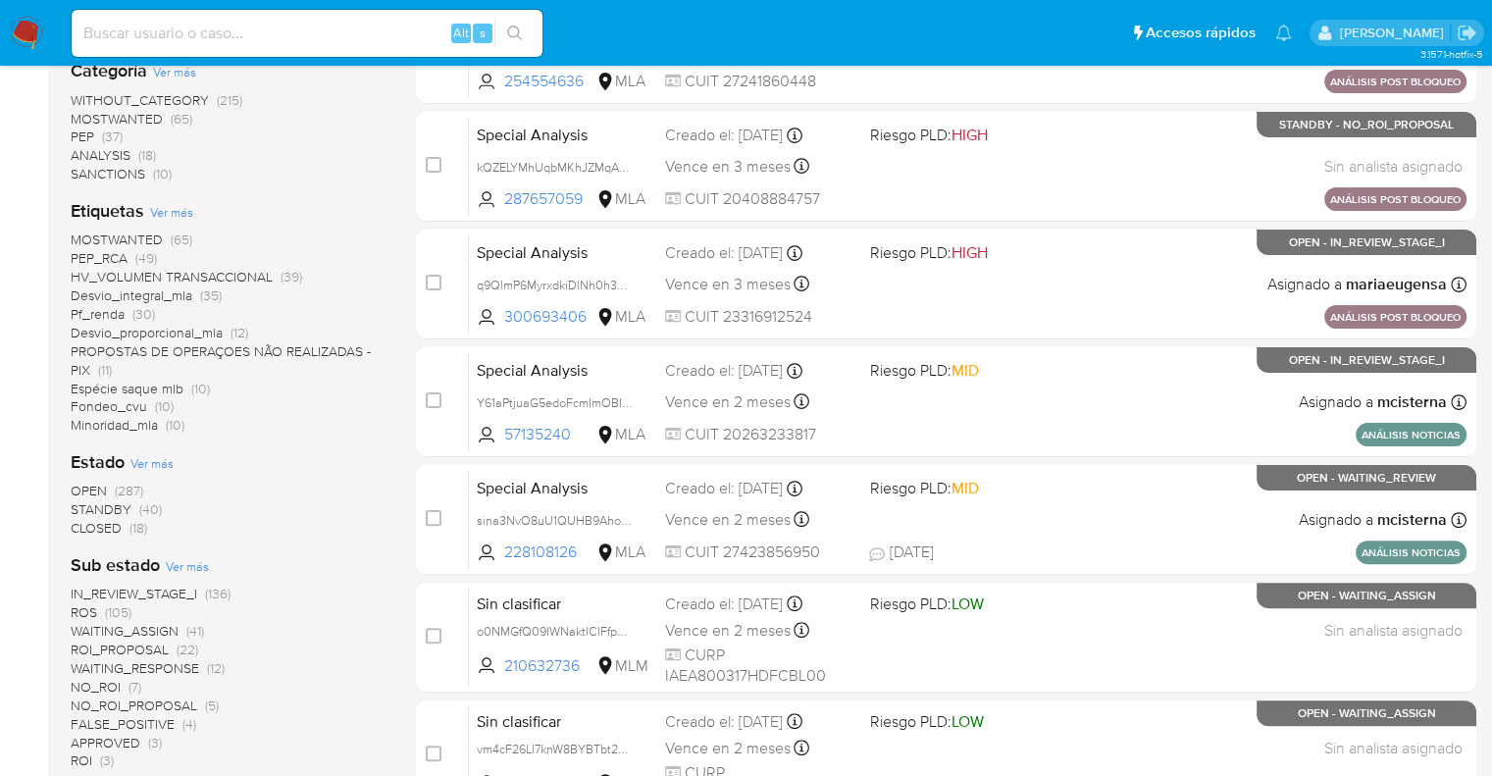
click at [90, 525] on span "CLOSED" at bounding box center [96, 528] width 51 height 20
